Goal: Navigation & Orientation: Find specific page/section

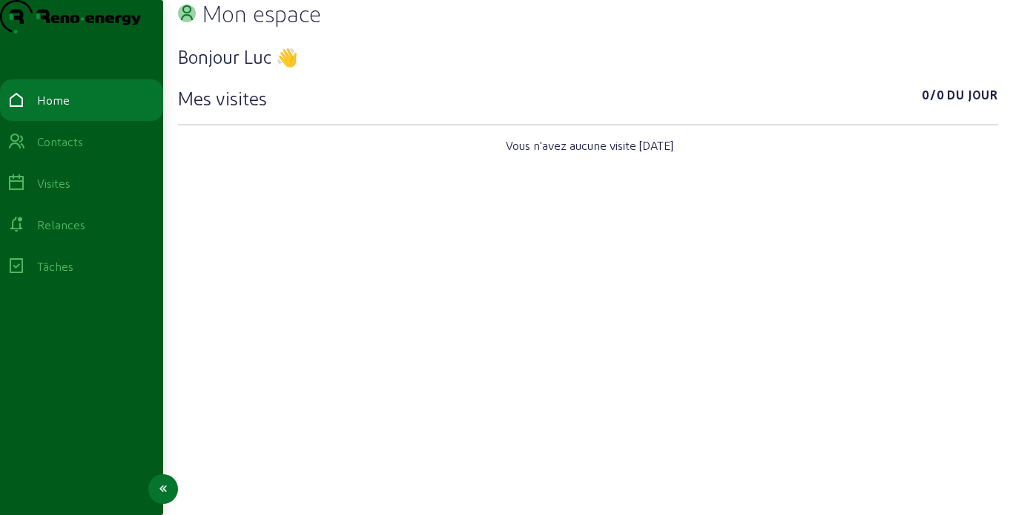
click at [59, 234] on div "Relances" at bounding box center [61, 225] width 48 height 18
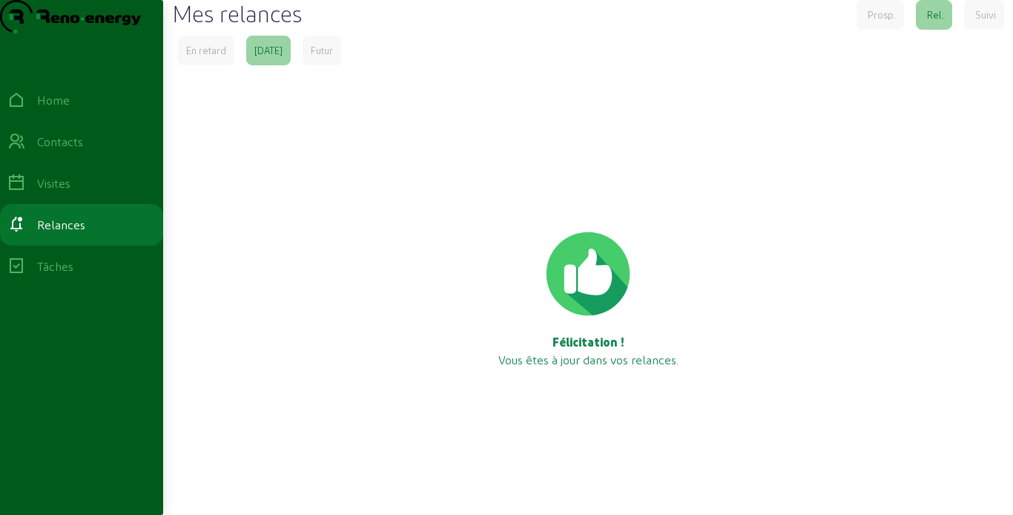
click at [333, 57] on div "Futur" at bounding box center [322, 50] width 22 height 13
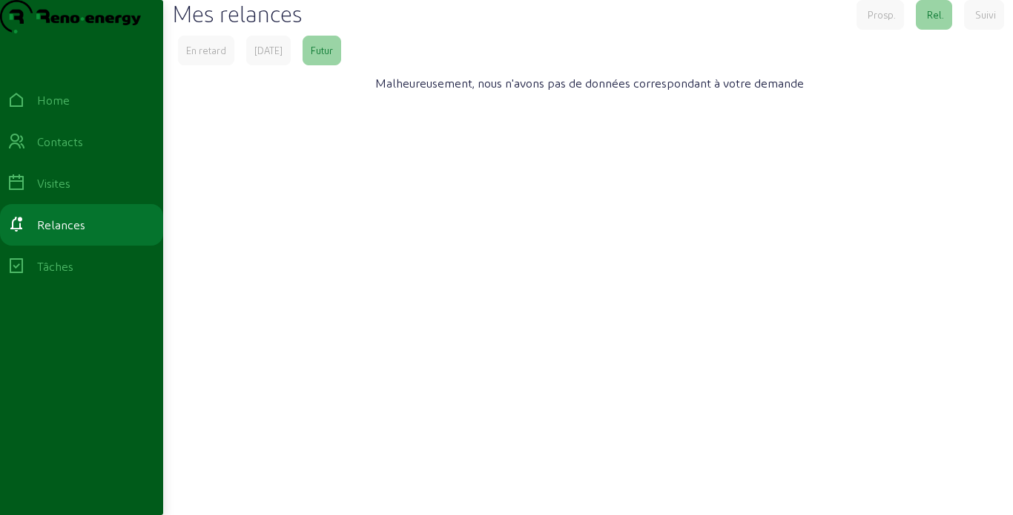
click at [969, 30] on div "Suivi" at bounding box center [984, 15] width 40 height 30
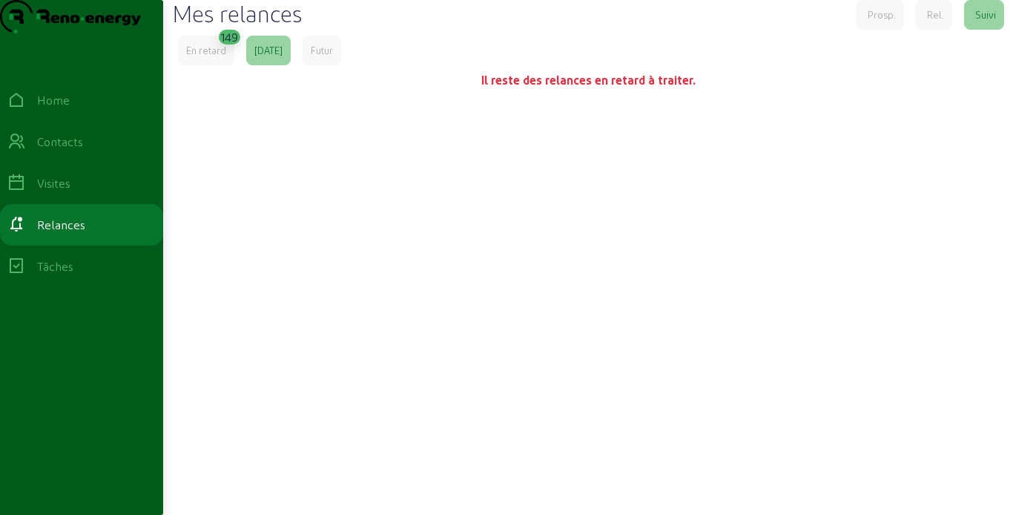
click at [878, 59] on div "Mes relances Prosp. Rel. Suivi En retard 149 [DATE] Futur Il reste des relances…" at bounding box center [588, 238] width 850 height 477
click at [878, 60] on div "Mes relances Prosp. Rel. Suivi En retard 149 [DATE] Futur Il reste des relances…" at bounding box center [588, 238] width 850 height 477
click at [876, 30] on div "Prosp." at bounding box center [879, 15] width 47 height 30
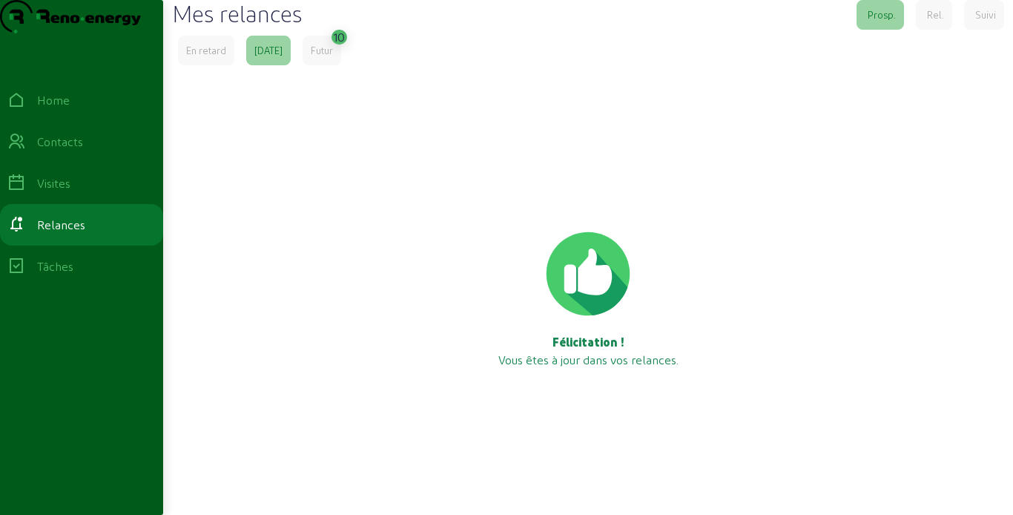
click at [341, 65] on div "Futur" at bounding box center [321, 51] width 39 height 30
